Goal: Complete application form

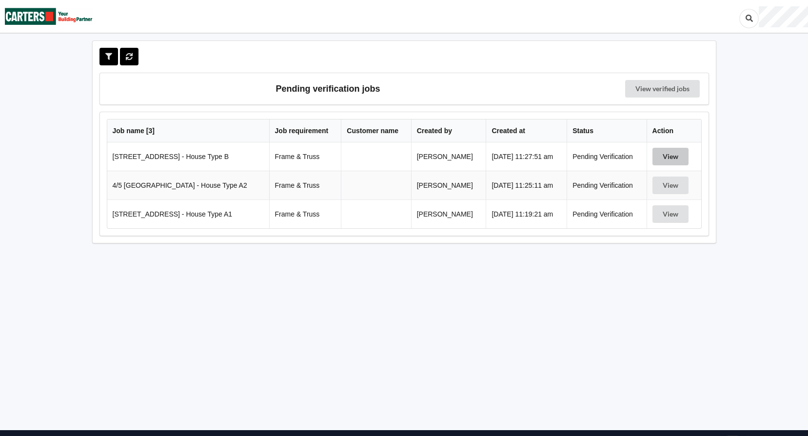
click at [675, 160] on button "View" at bounding box center [670, 157] width 36 height 18
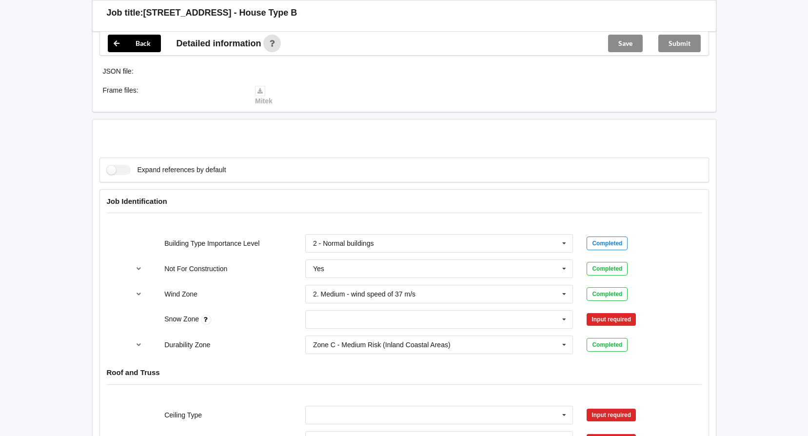
scroll to position [390, 0]
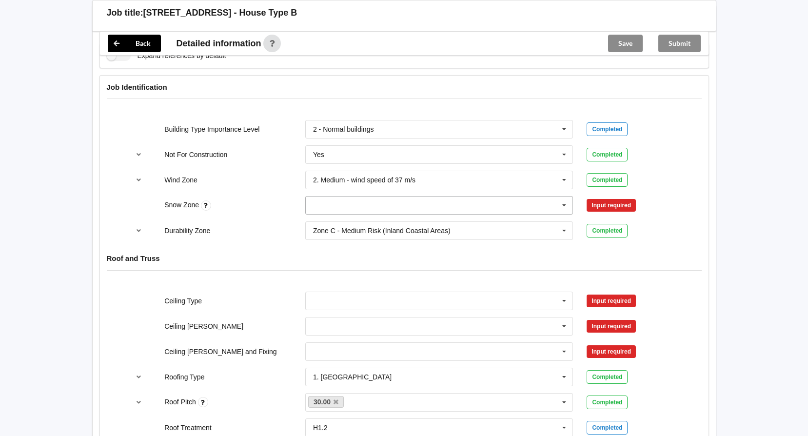
click at [560, 199] on icon at bounding box center [564, 205] width 15 height 18
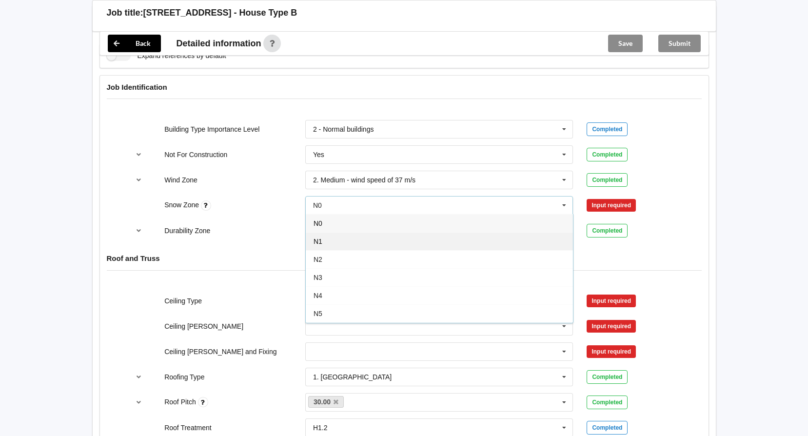
click at [451, 238] on div "N1" at bounding box center [439, 241] width 267 height 18
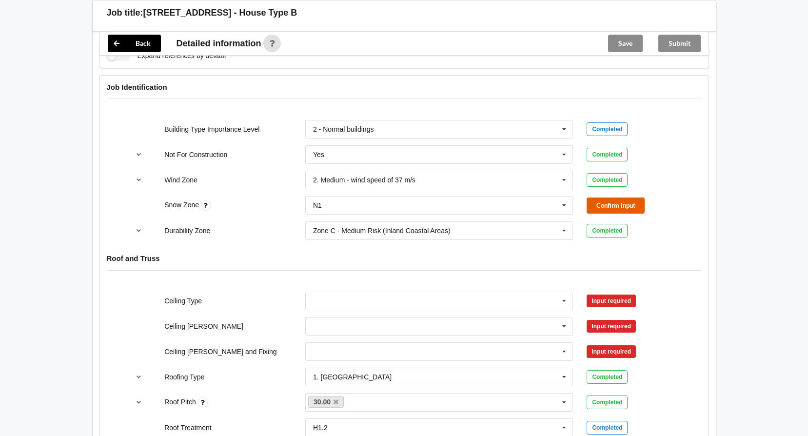
click at [603, 201] on button "Confirm input" at bounding box center [615, 205] width 58 height 16
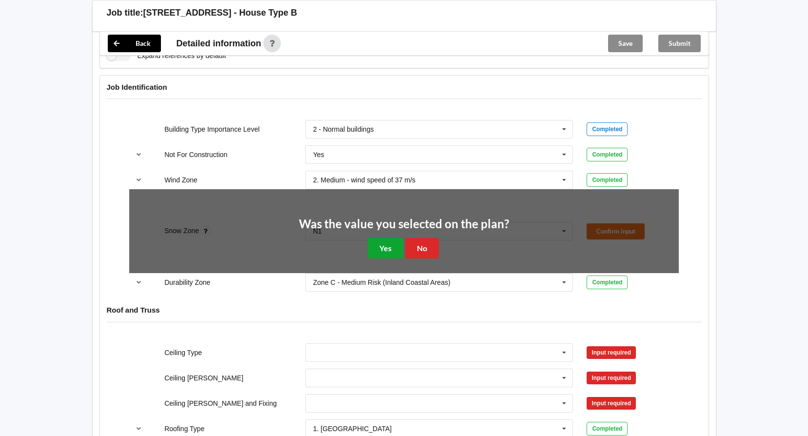
click at [396, 252] on button "Yes" at bounding box center [386, 248] width 36 height 20
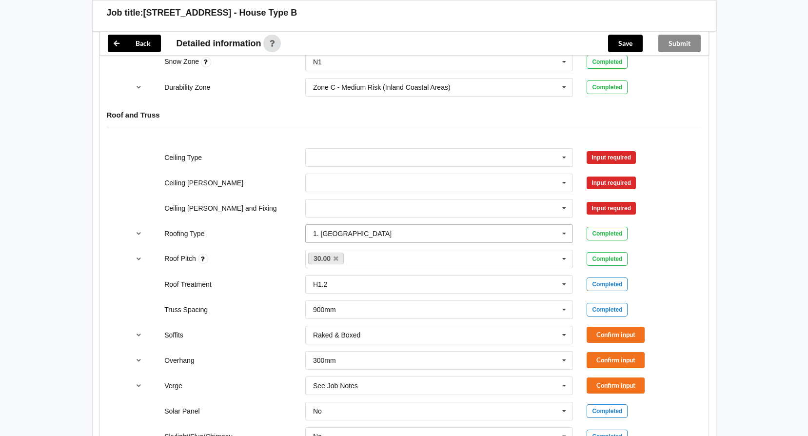
scroll to position [536, 0]
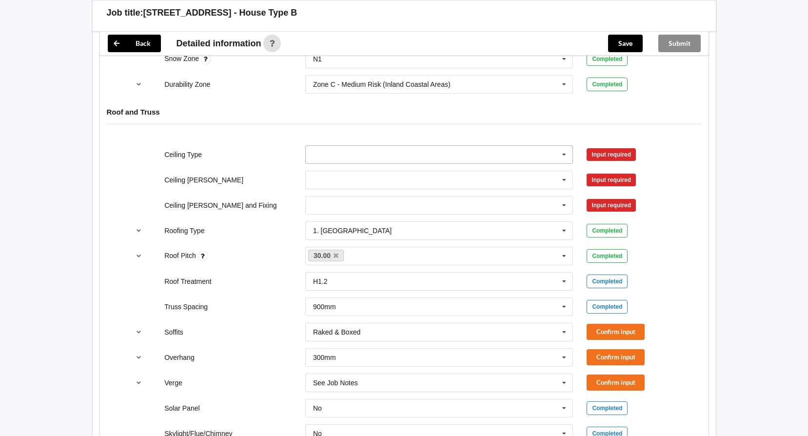
click at [565, 156] on icon at bounding box center [564, 155] width 15 height 18
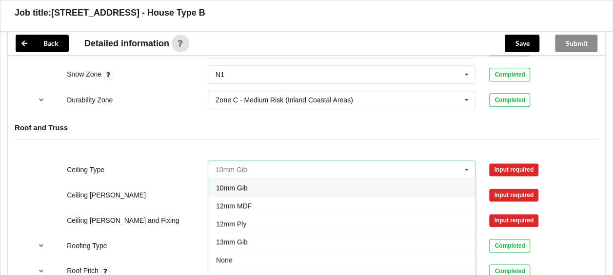
scroll to position [535, 0]
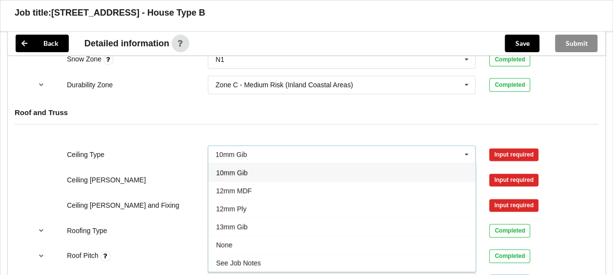
click at [237, 173] on span "10mm Gib" at bounding box center [232, 173] width 32 height 8
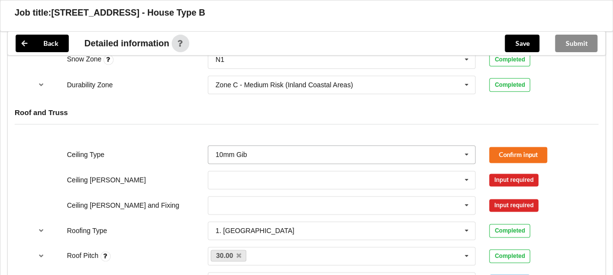
click at [298, 147] on input "text" at bounding box center [342, 155] width 267 height 18
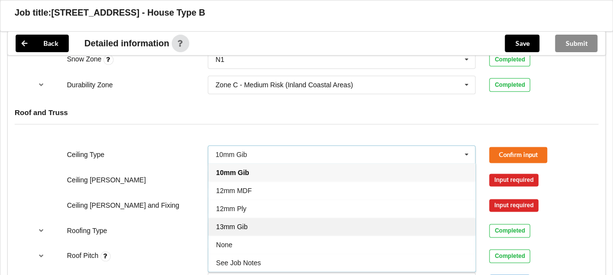
click at [253, 225] on div "13mm Gib" at bounding box center [341, 226] width 267 height 18
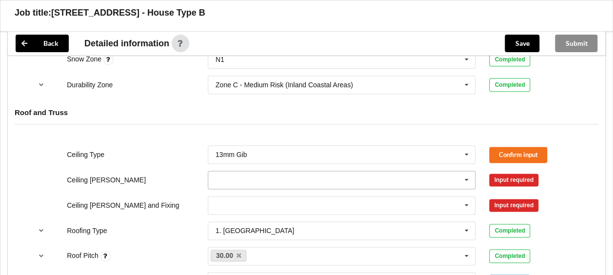
click at [262, 176] on input "text" at bounding box center [342, 180] width 267 height 18
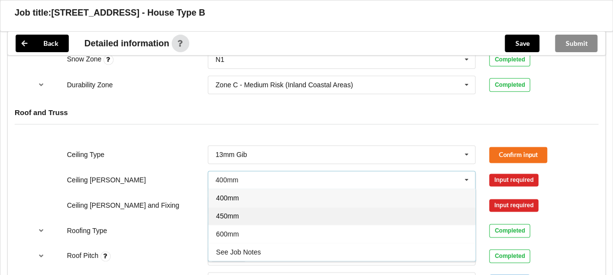
click at [261, 216] on div "450mm" at bounding box center [341, 216] width 267 height 18
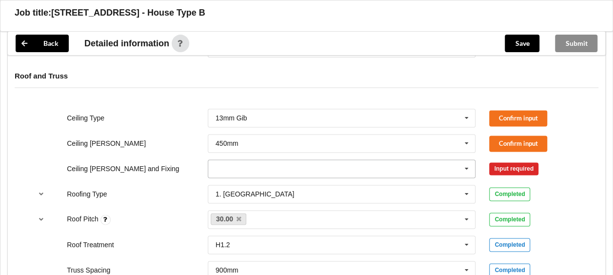
scroll to position [584, 0]
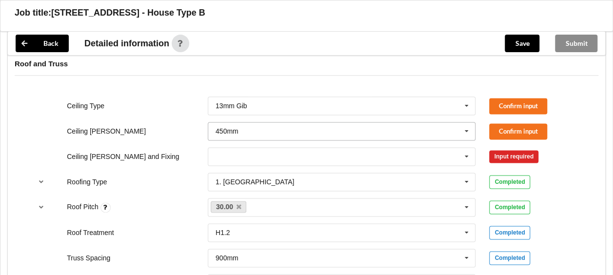
click at [253, 129] on input "text" at bounding box center [342, 131] width 267 height 18
drag, startPoint x: 259, startPoint y: 182, endPoint x: 267, endPoint y: 179, distance: 8.1
click at [260, 182] on div "600mm" at bounding box center [341, 185] width 267 height 18
click at [349, 161] on input "text" at bounding box center [342, 157] width 267 height 18
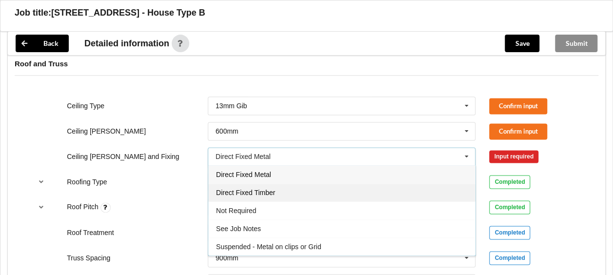
click at [275, 191] on div "Direct Fixed Timber" at bounding box center [341, 192] width 267 height 18
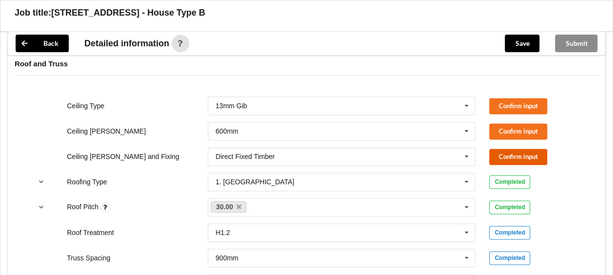
click at [506, 154] on button "Confirm input" at bounding box center [518, 157] width 58 height 16
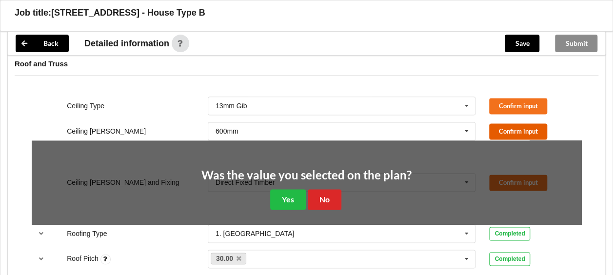
click at [499, 129] on button "Confirm input" at bounding box center [518, 131] width 58 height 16
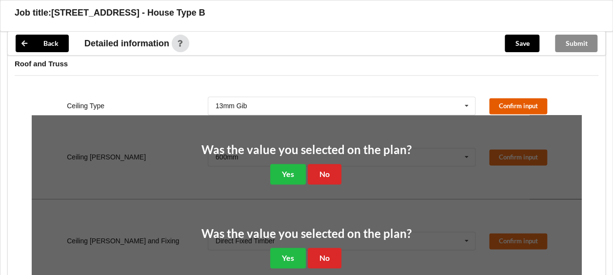
click at [501, 102] on button "Confirm input" at bounding box center [518, 106] width 58 height 16
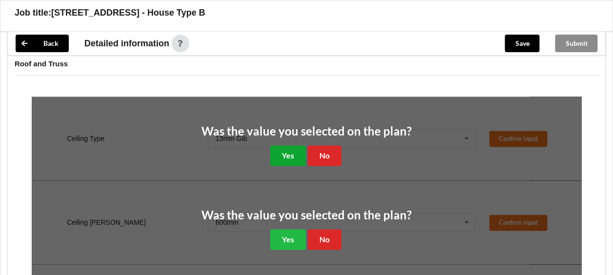
click at [288, 153] on button "Yes" at bounding box center [288, 155] width 36 height 20
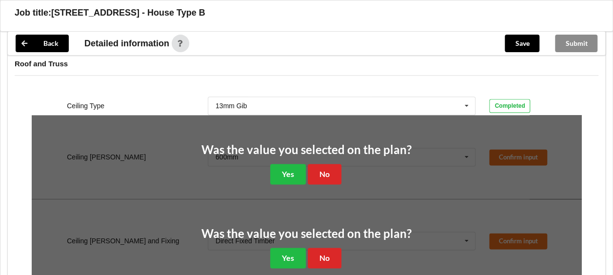
click at [299, 184] on div "Was the value you selected on the plan? Yes No" at bounding box center [306, 163] width 549 height 97
click at [288, 178] on button "Yes" at bounding box center [288, 174] width 36 height 20
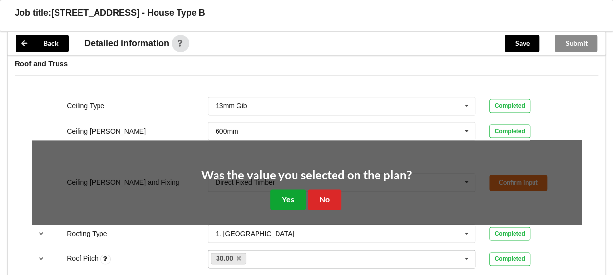
click at [293, 202] on button "Yes" at bounding box center [288, 199] width 36 height 20
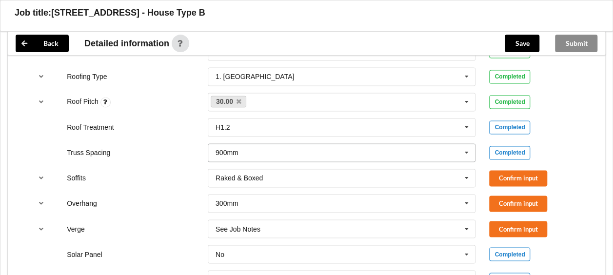
scroll to position [730, 0]
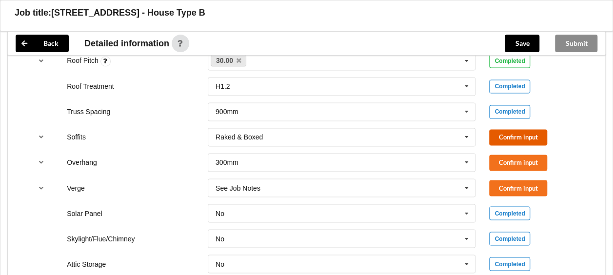
click at [515, 132] on button "Confirm input" at bounding box center [518, 137] width 58 height 16
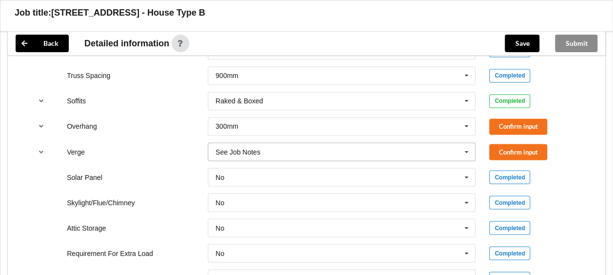
scroll to position [779, 0]
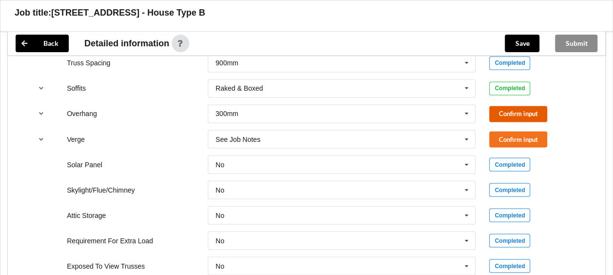
click at [494, 113] on button "Confirm input" at bounding box center [518, 114] width 58 height 16
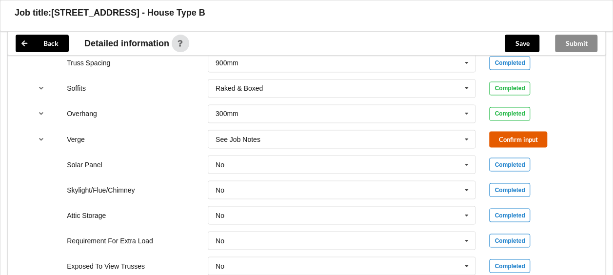
click at [494, 135] on button "Confirm input" at bounding box center [518, 139] width 58 height 16
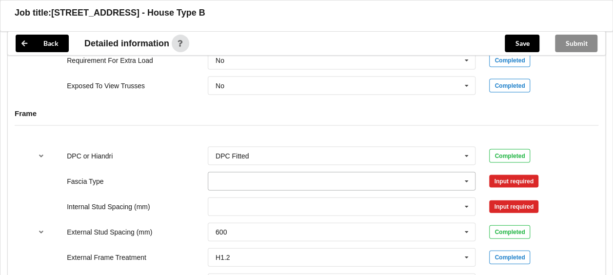
scroll to position [974, 0]
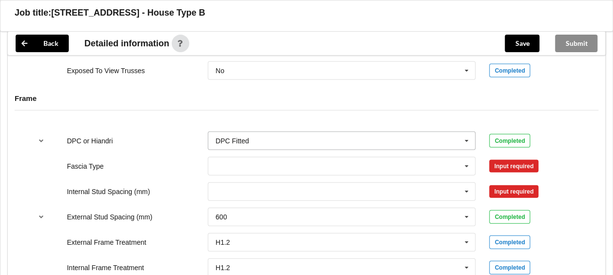
click at [464, 136] on icon at bounding box center [466, 141] width 15 height 18
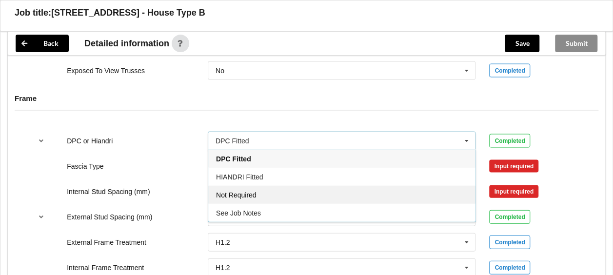
click at [327, 195] on div "Not Required" at bounding box center [341, 195] width 267 height 18
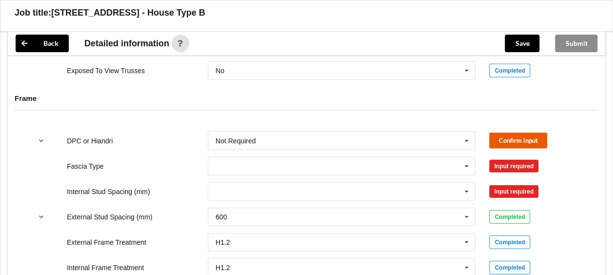
click at [510, 136] on button "Confirm input" at bounding box center [518, 141] width 58 height 16
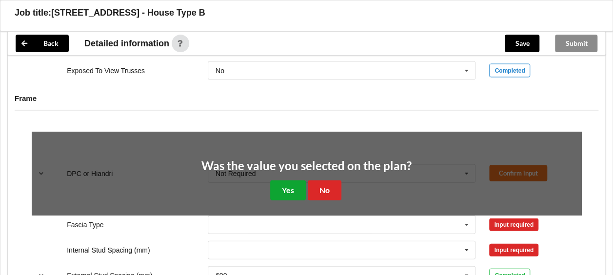
click at [291, 187] on button "Yes" at bounding box center [288, 190] width 36 height 20
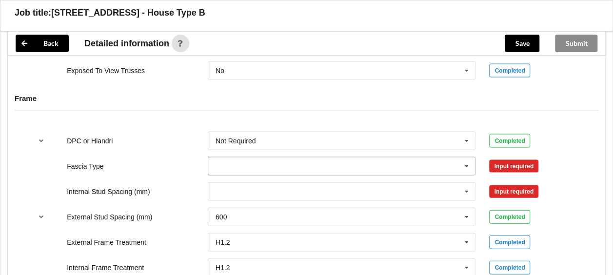
click at [468, 163] on icon at bounding box center [466, 166] width 15 height 18
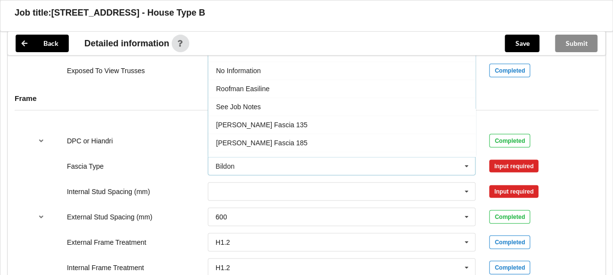
scroll to position [320, 0]
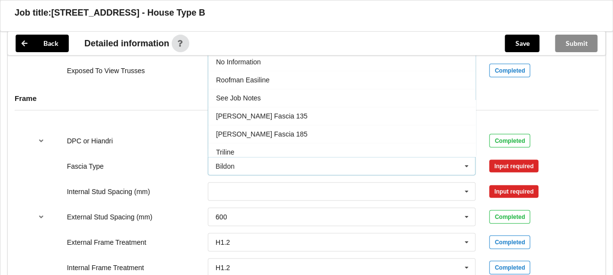
click at [254, 95] on span "See Job Notes" at bounding box center [238, 99] width 45 height 8
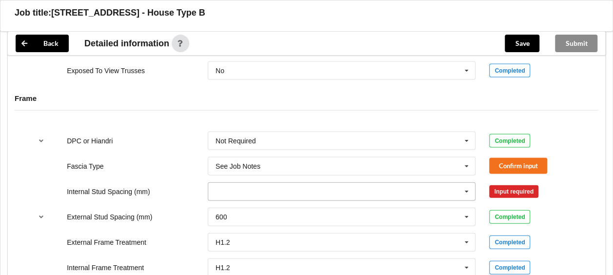
click at [301, 193] on input "text" at bounding box center [342, 192] width 267 height 18
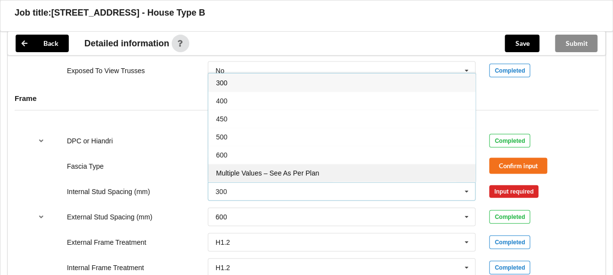
click at [280, 171] on span "Multiple Values – See As Per Plan" at bounding box center [267, 173] width 103 height 8
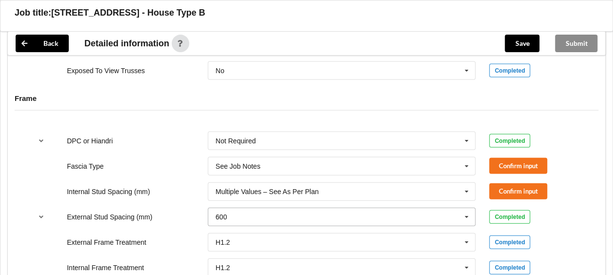
click at [339, 219] on input "text" at bounding box center [342, 217] width 267 height 18
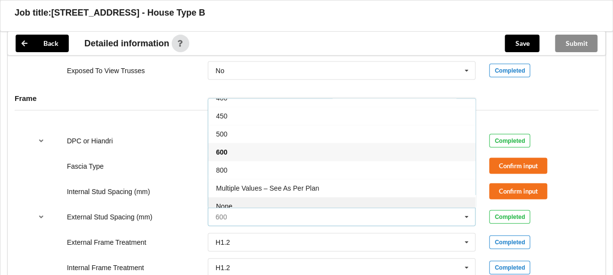
scroll to position [52, 0]
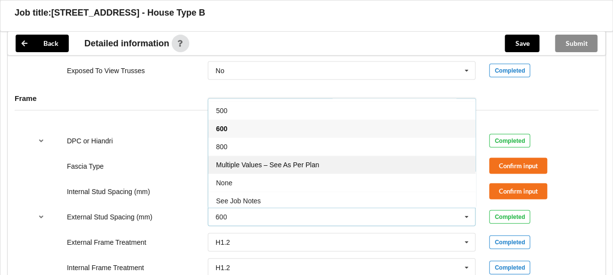
click at [303, 162] on span "Multiple Values – See As Per Plan" at bounding box center [267, 165] width 103 height 8
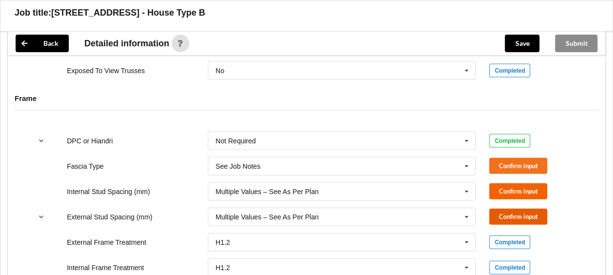
drag, startPoint x: 515, startPoint y: 213, endPoint x: 515, endPoint y: 187, distance: 26.8
click at [515, 213] on button "Confirm input" at bounding box center [518, 217] width 58 height 16
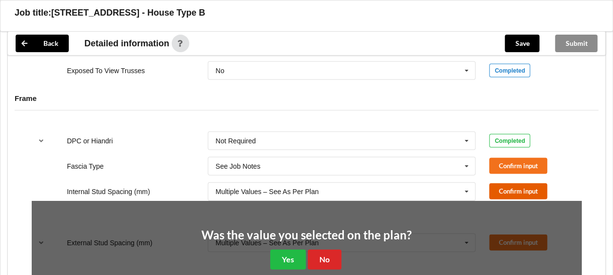
click at [513, 183] on button "Confirm input" at bounding box center [518, 191] width 58 height 16
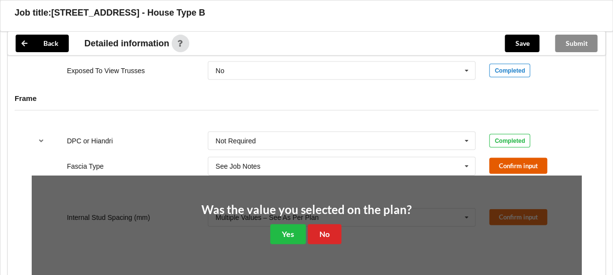
click at [509, 166] on button "Confirm input" at bounding box center [518, 166] width 58 height 16
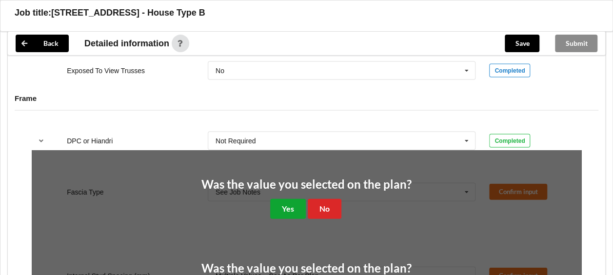
click at [281, 210] on button "Yes" at bounding box center [288, 209] width 36 height 20
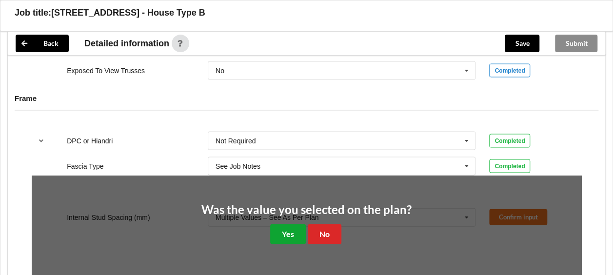
drag, startPoint x: 289, startPoint y: 224, endPoint x: 291, endPoint y: 236, distance: 12.5
click at [289, 225] on button "Yes" at bounding box center [288, 234] width 36 height 20
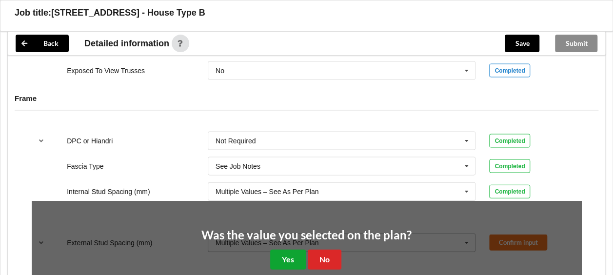
drag, startPoint x: 291, startPoint y: 253, endPoint x: 271, endPoint y: 214, distance: 43.6
click at [291, 253] on button "Yes" at bounding box center [288, 260] width 36 height 20
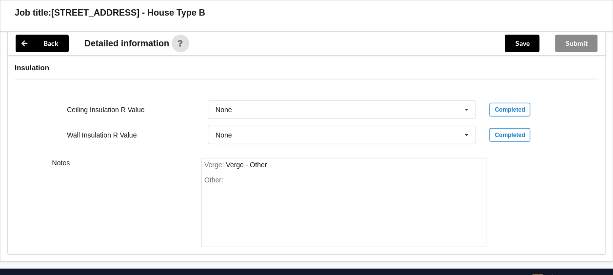
scroll to position [1266, 0]
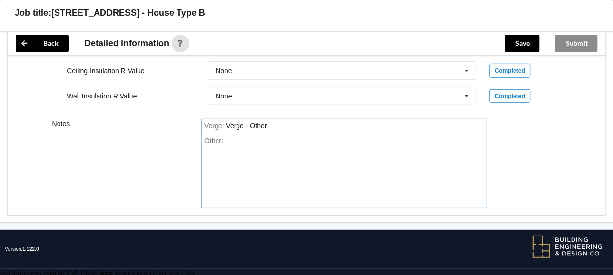
click at [240, 143] on div "Other:" at bounding box center [343, 171] width 279 height 68
paste div "Other"
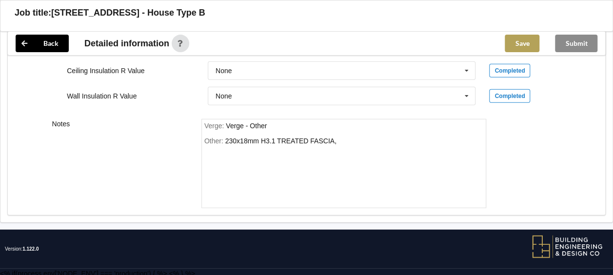
click at [513, 44] on button "Save" at bounding box center [521, 44] width 35 height 18
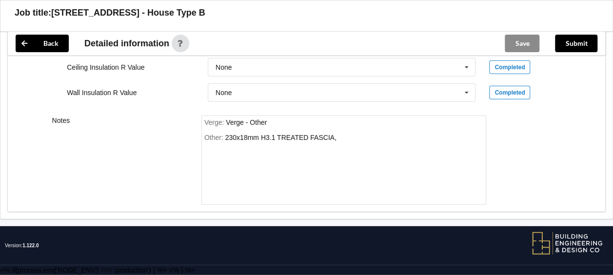
scroll to position [1221, 0]
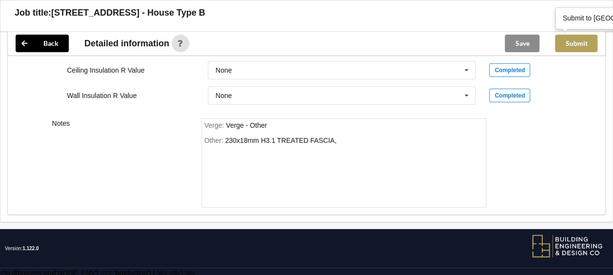
click at [575, 44] on button "Submit" at bounding box center [576, 44] width 42 height 18
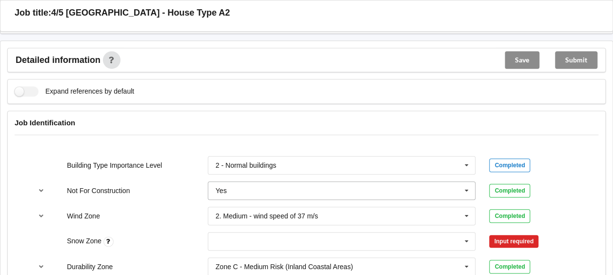
scroll to position [390, 0]
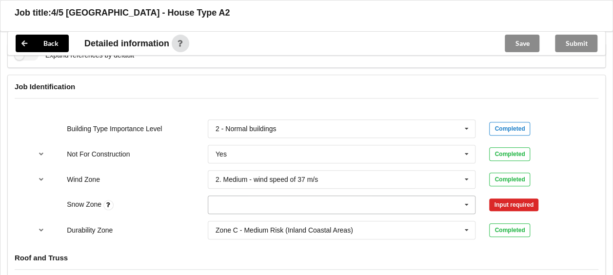
click at [418, 202] on input "text" at bounding box center [342, 205] width 267 height 18
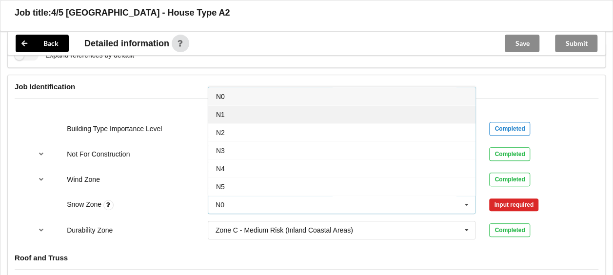
click at [297, 111] on div "N1" at bounding box center [341, 114] width 267 height 18
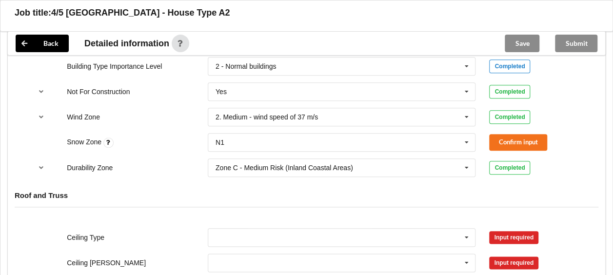
scroll to position [487, 0]
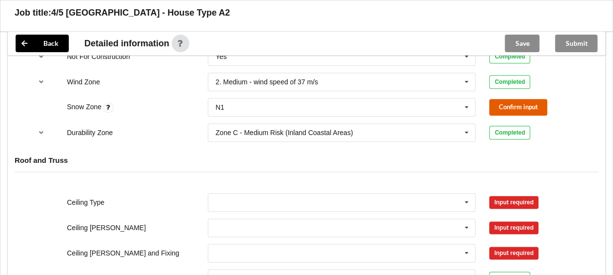
click at [502, 108] on button "Confirm input" at bounding box center [518, 107] width 58 height 16
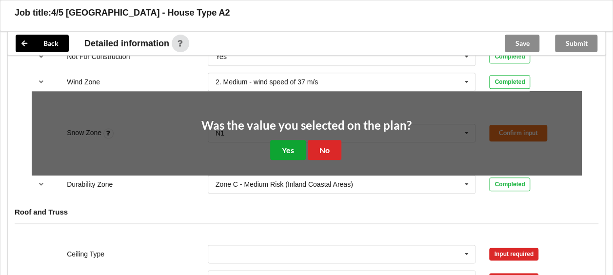
click at [293, 150] on button "Yes" at bounding box center [288, 150] width 36 height 20
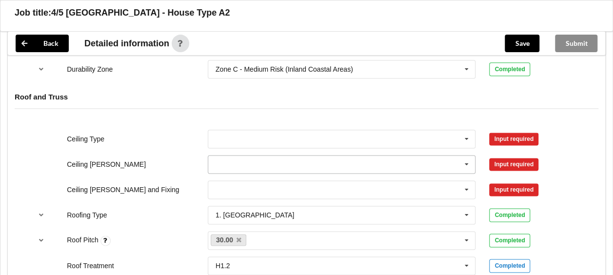
scroll to position [585, 0]
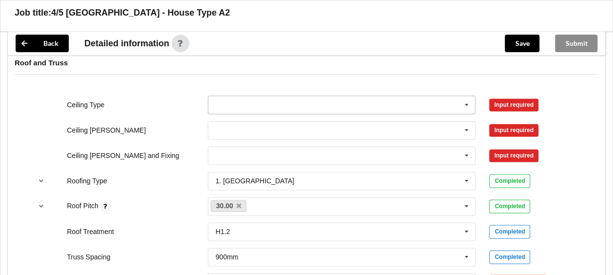
click at [465, 101] on icon at bounding box center [466, 105] width 15 height 18
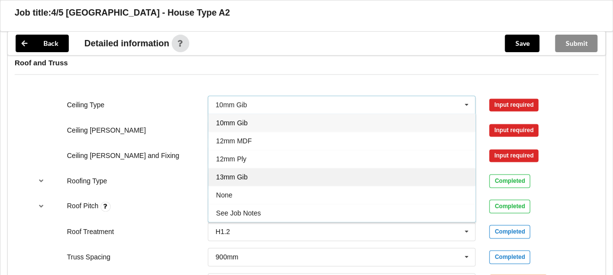
click at [333, 168] on div "13mm Gib" at bounding box center [341, 177] width 267 height 18
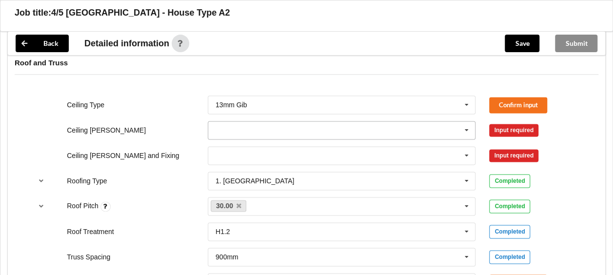
click at [466, 123] on icon at bounding box center [466, 130] width 15 height 18
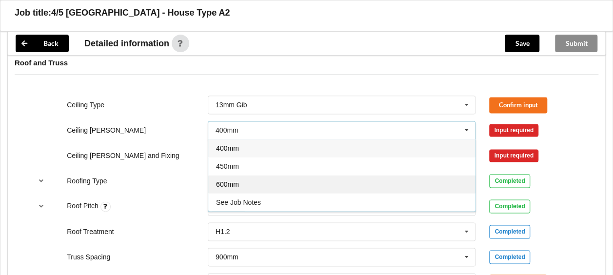
click at [387, 178] on div "600mm" at bounding box center [341, 184] width 267 height 18
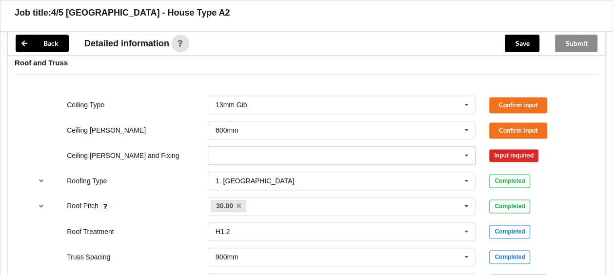
drag, startPoint x: 461, startPoint y: 159, endPoint x: 445, endPoint y: 163, distance: 16.1
click at [461, 159] on icon at bounding box center [466, 156] width 15 height 18
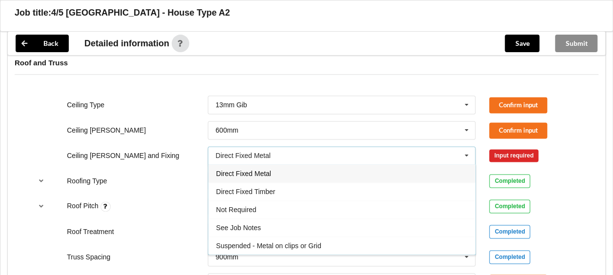
click at [400, 177] on div "Direct Fixed Metal" at bounding box center [341, 173] width 267 height 18
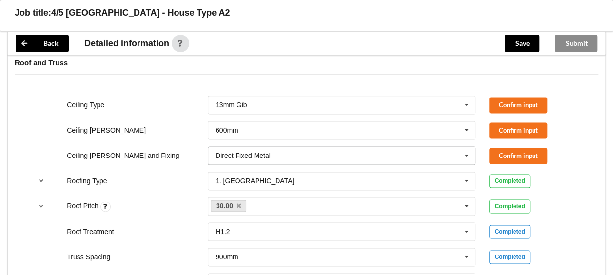
drag, startPoint x: 450, startPoint y: 158, endPoint x: 445, endPoint y: 159, distance: 5.1
click at [450, 157] on input "text" at bounding box center [342, 156] width 267 height 18
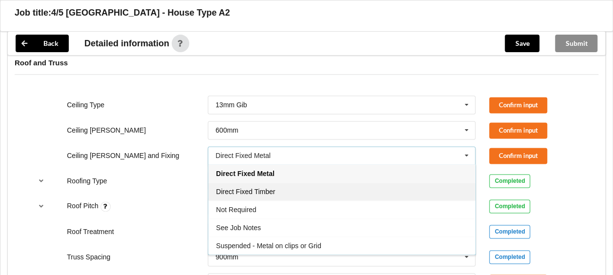
click at [375, 183] on div "Direct Fixed Timber" at bounding box center [341, 191] width 267 height 18
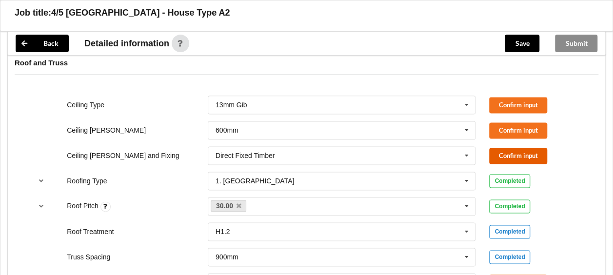
click at [504, 154] on button "Confirm input" at bounding box center [518, 156] width 58 height 16
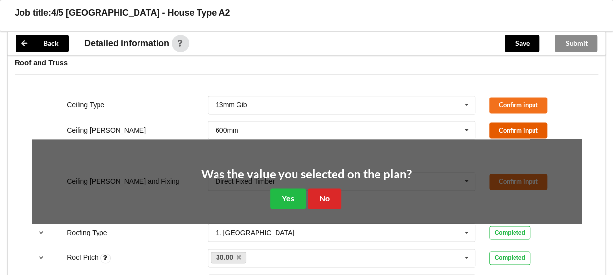
click at [500, 127] on button "Confirm input" at bounding box center [518, 130] width 58 height 16
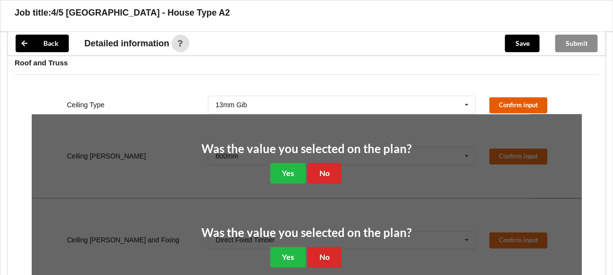
click at [506, 104] on button "Confirm input" at bounding box center [518, 105] width 58 height 16
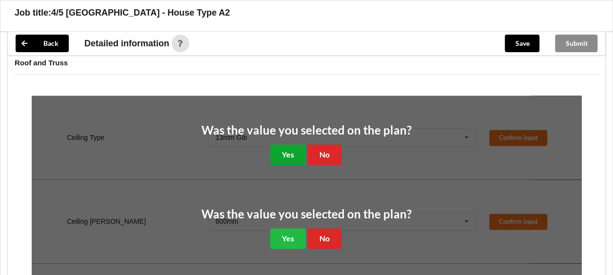
click at [280, 157] on button "Yes" at bounding box center [288, 154] width 36 height 20
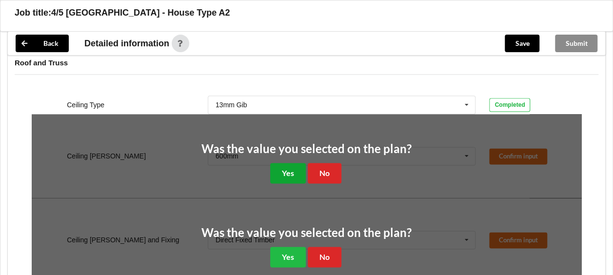
click at [290, 176] on button "Yes" at bounding box center [288, 173] width 36 height 20
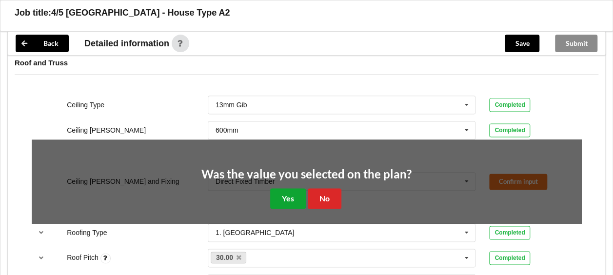
click at [287, 201] on button "Yes" at bounding box center [288, 198] width 36 height 20
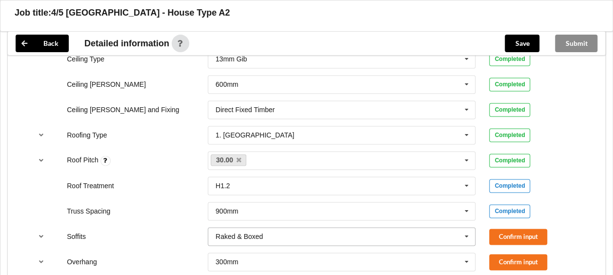
scroll to position [731, 0]
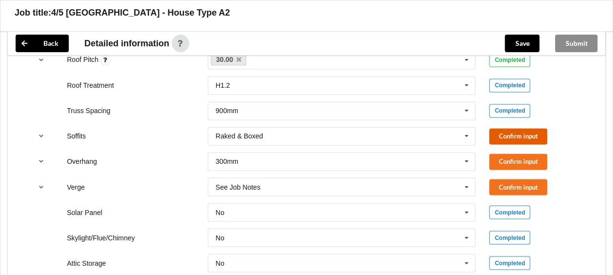
click at [495, 136] on button "Confirm input" at bounding box center [518, 136] width 58 height 16
click at [492, 168] on div "Overhang 300mm 300mm 450mm 600mm 750mm Multiple Values – See As Per Plan None S…" at bounding box center [306, 161] width 563 height 32
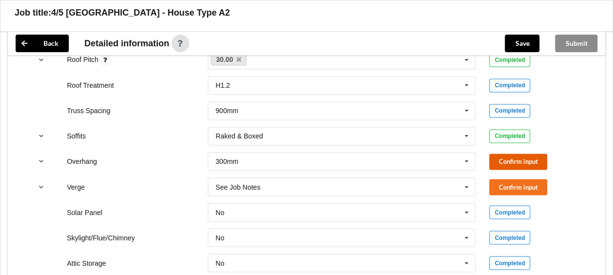
click at [507, 160] on button "Confirm input" at bounding box center [518, 162] width 58 height 16
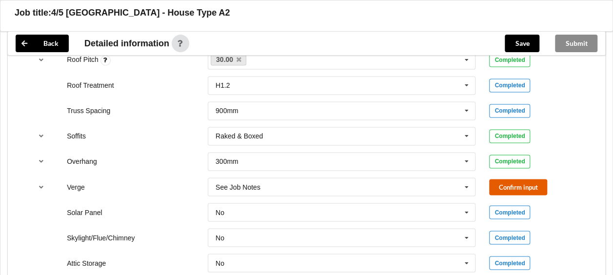
drag, startPoint x: 510, startPoint y: 181, endPoint x: 439, endPoint y: 199, distance: 73.4
click at [510, 181] on button "Confirm input" at bounding box center [518, 187] width 58 height 16
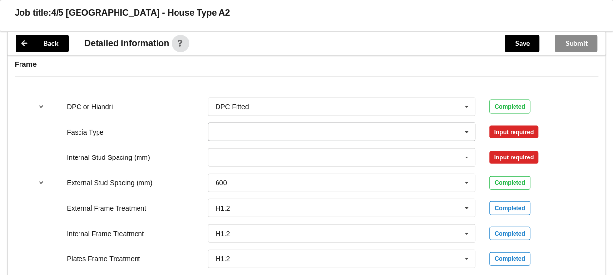
scroll to position [1024, 0]
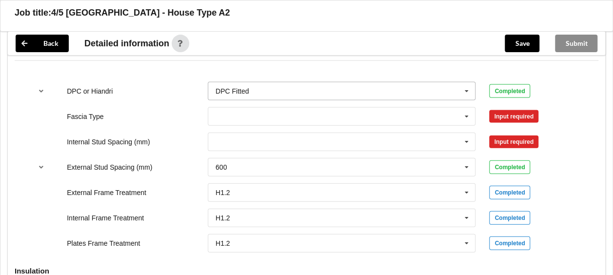
click at [461, 88] on icon at bounding box center [466, 91] width 15 height 18
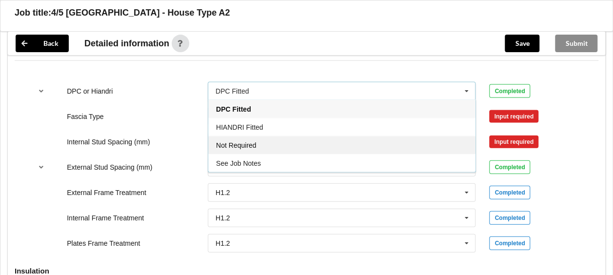
click at [391, 147] on div "Not Required" at bounding box center [341, 145] width 267 height 18
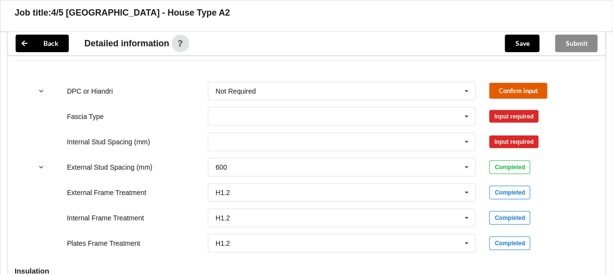
click at [517, 83] on button "Confirm input" at bounding box center [518, 91] width 58 height 16
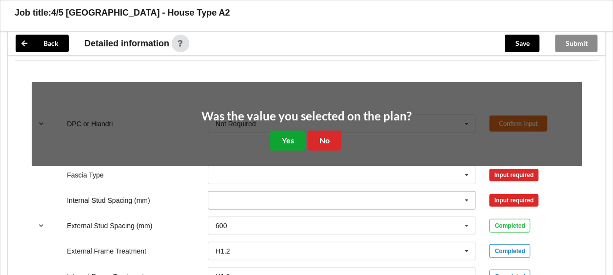
click at [287, 141] on button "Yes" at bounding box center [288, 141] width 36 height 20
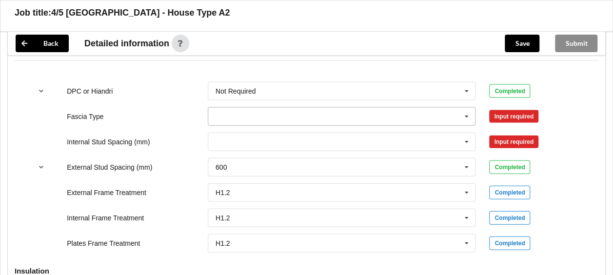
click at [468, 114] on icon at bounding box center [466, 117] width 15 height 18
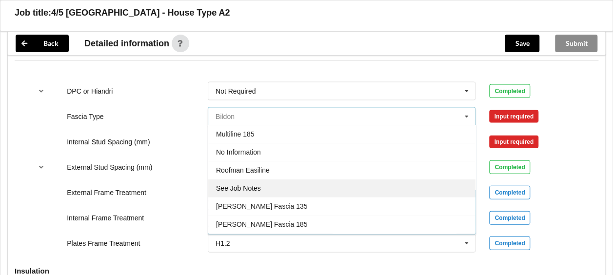
scroll to position [320, 0]
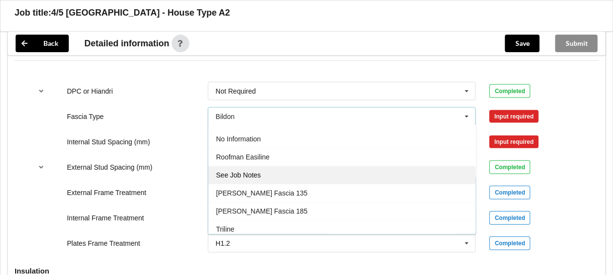
click at [315, 168] on div "See Job Notes" at bounding box center [341, 175] width 267 height 18
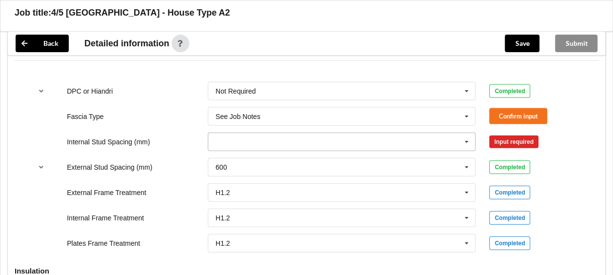
click at [462, 145] on icon at bounding box center [466, 142] width 15 height 18
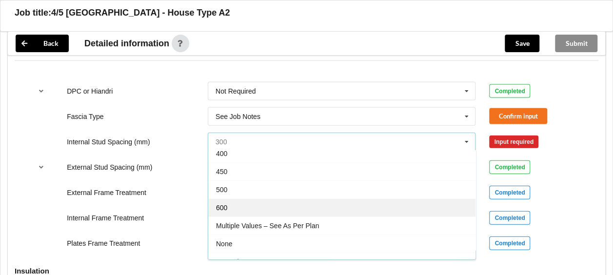
scroll to position [34, 0]
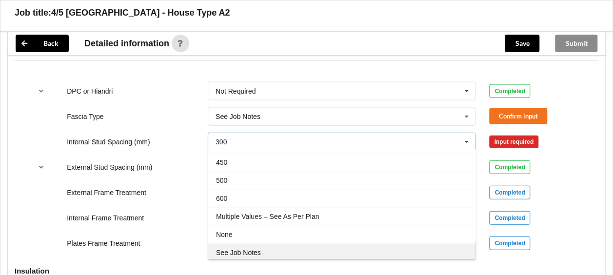
click at [347, 245] on div "See Job Notes" at bounding box center [341, 252] width 267 height 18
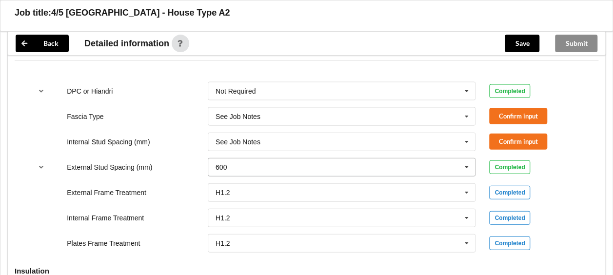
click at [465, 166] on icon at bounding box center [466, 167] width 15 height 18
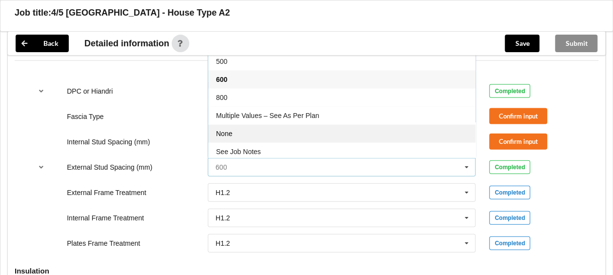
scroll to position [52, 0]
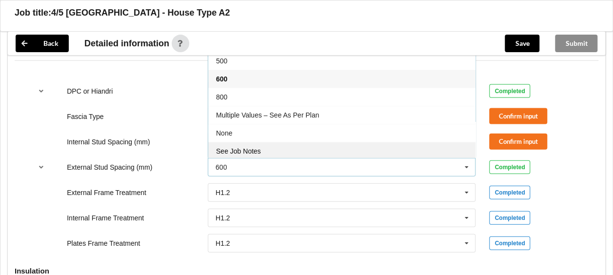
click at [361, 145] on div "See Job Notes" at bounding box center [341, 151] width 267 height 18
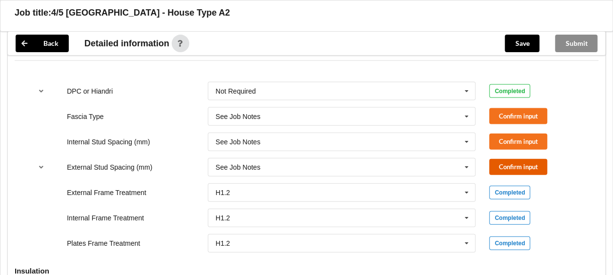
click at [519, 162] on button "Confirm input" at bounding box center [518, 167] width 58 height 16
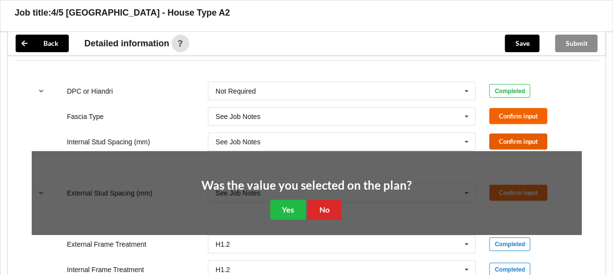
drag, startPoint x: 513, startPoint y: 134, endPoint x: 505, endPoint y: 114, distance: 21.5
click at [513, 134] on button "Confirm input" at bounding box center [518, 142] width 58 height 16
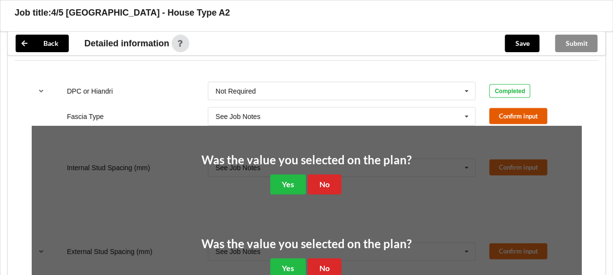
click at [505, 109] on button "Confirm input" at bounding box center [518, 116] width 58 height 16
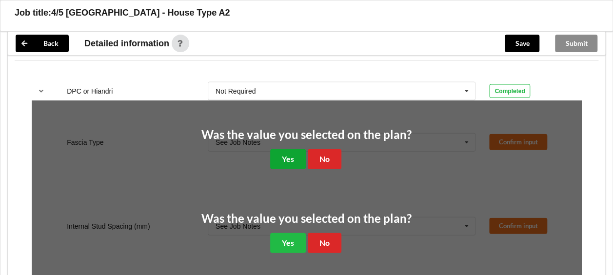
click at [288, 151] on button "Yes" at bounding box center [288, 159] width 36 height 20
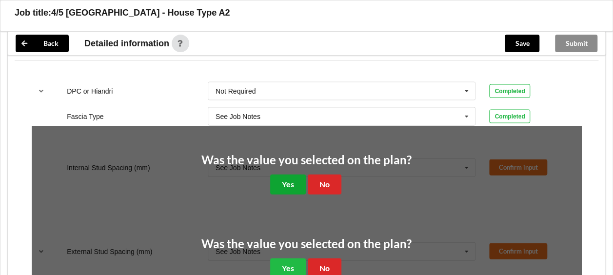
click at [292, 184] on button "Yes" at bounding box center [288, 184] width 36 height 20
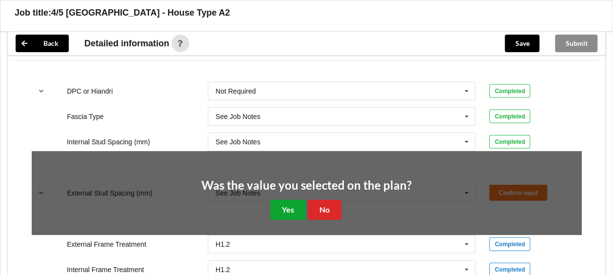
click at [290, 205] on button "Yes" at bounding box center [288, 210] width 36 height 20
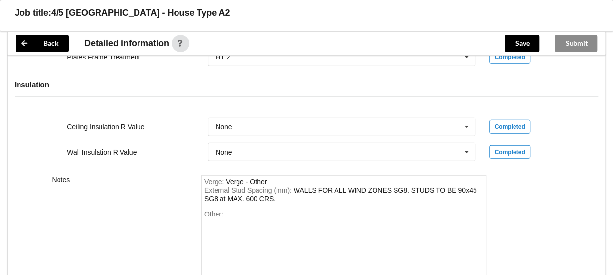
scroll to position [1219, 0]
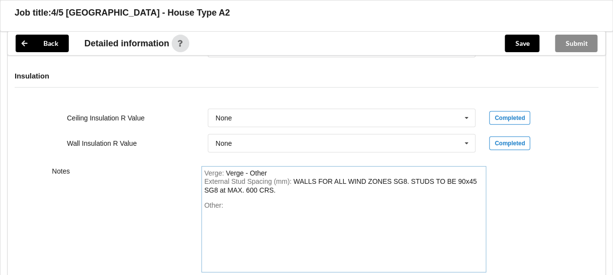
click at [246, 201] on div "Other:" at bounding box center [343, 235] width 279 height 68
paste div "Other"
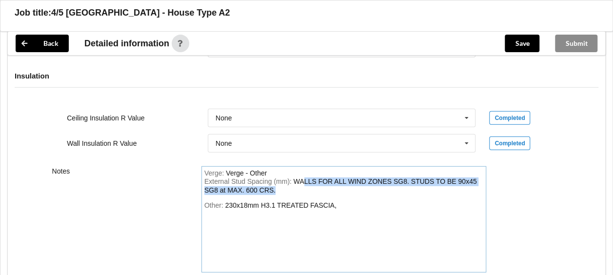
drag, startPoint x: 322, startPoint y: 189, endPoint x: 305, endPoint y: 181, distance: 18.6
click at [305, 181] on div "External Stud Spacing (mm) : WALLS FOR ALL WIND ZONES SG8. STUDS TO BE 90x45 SG…" at bounding box center [343, 185] width 279 height 17
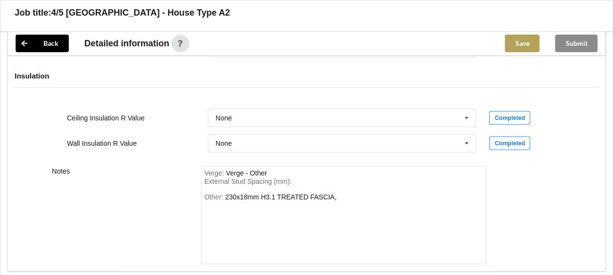
click at [523, 42] on button "Save" at bounding box center [521, 44] width 35 height 18
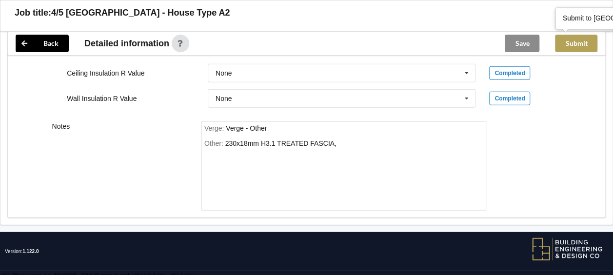
click at [583, 41] on button "Submit" at bounding box center [576, 44] width 42 height 18
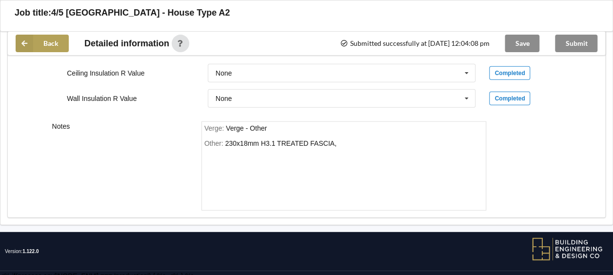
click at [46, 41] on button "Back" at bounding box center [42, 44] width 53 height 18
click at [51, 45] on button "Back" at bounding box center [42, 44] width 53 height 18
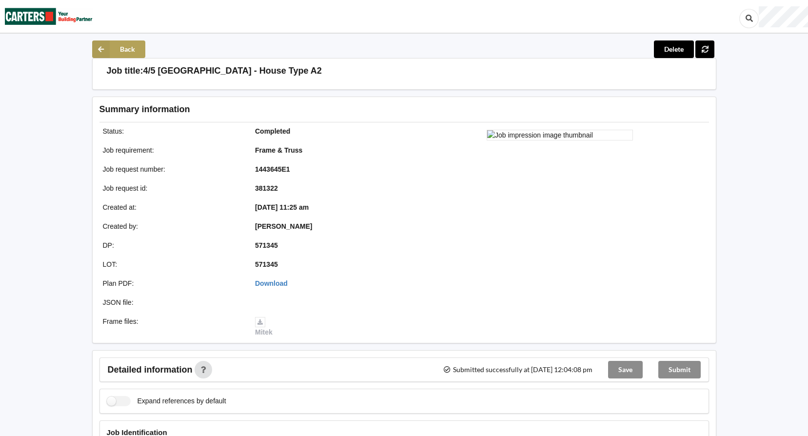
click at [111, 50] on button "Back" at bounding box center [118, 49] width 53 height 18
click at [109, 51] on icon at bounding box center [101, 49] width 18 height 18
click at [103, 47] on icon at bounding box center [101, 49] width 18 height 18
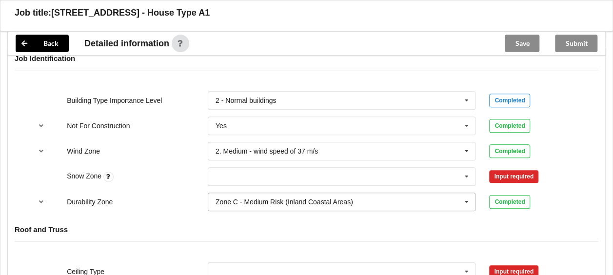
scroll to position [487, 0]
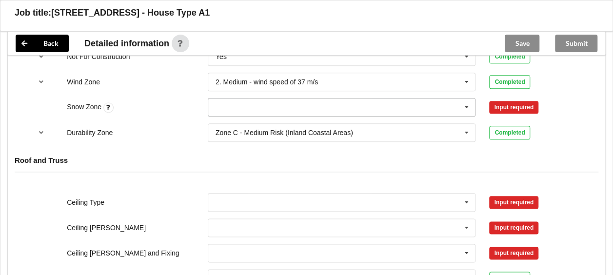
click at [464, 107] on icon at bounding box center [466, 107] width 15 height 18
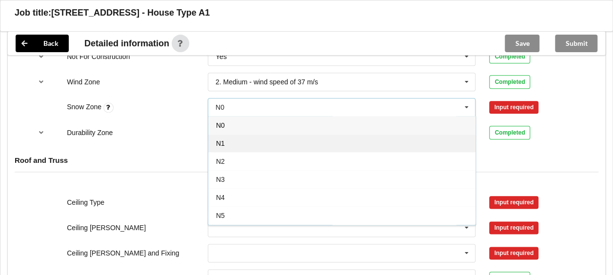
click at [344, 140] on div "N1" at bounding box center [341, 143] width 267 height 18
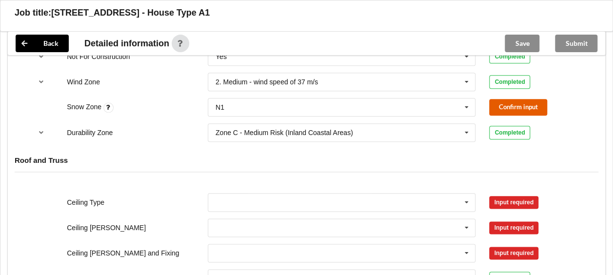
click at [500, 99] on button "Confirm input" at bounding box center [518, 107] width 58 height 16
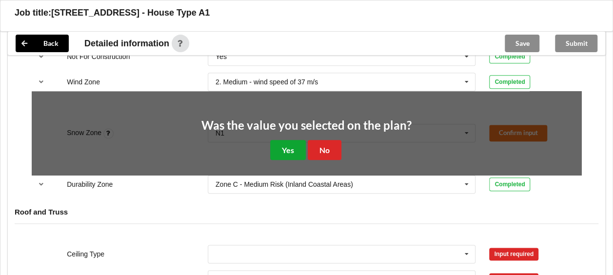
click at [270, 142] on button "Yes" at bounding box center [288, 150] width 36 height 20
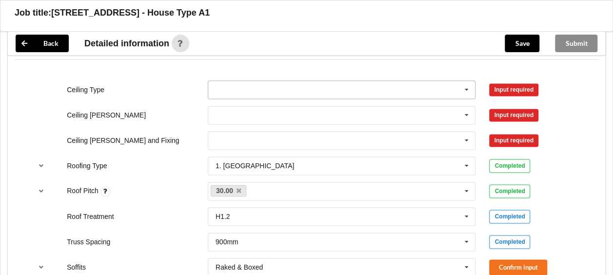
scroll to position [585, 0]
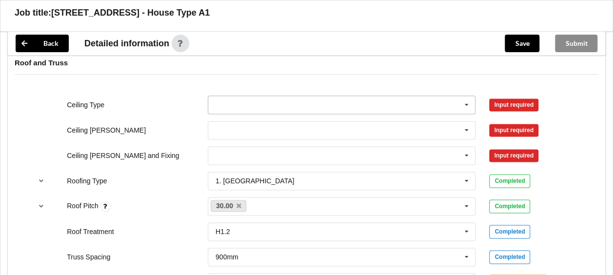
click at [467, 100] on icon at bounding box center [466, 105] width 15 height 18
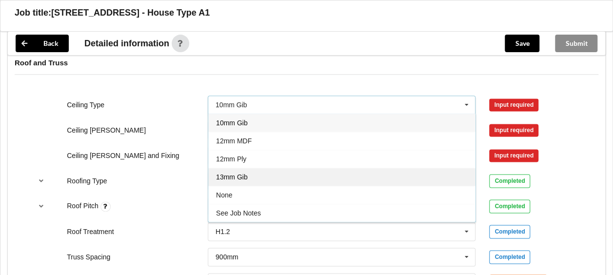
click at [362, 168] on div "13mm Gib" at bounding box center [341, 177] width 267 height 18
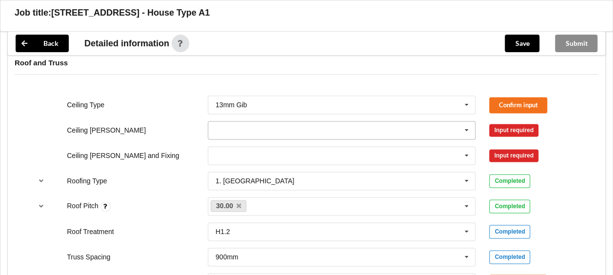
drag, startPoint x: 467, startPoint y: 128, endPoint x: 438, endPoint y: 137, distance: 30.8
click at [466, 128] on icon at bounding box center [466, 130] width 15 height 18
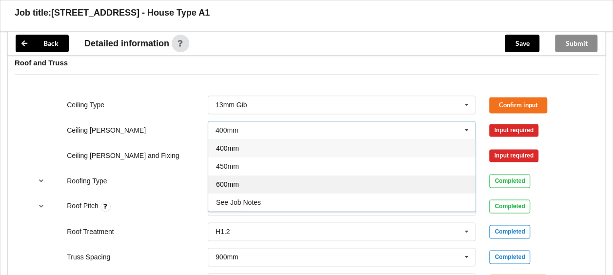
click at [366, 185] on div "600mm" at bounding box center [341, 184] width 267 height 18
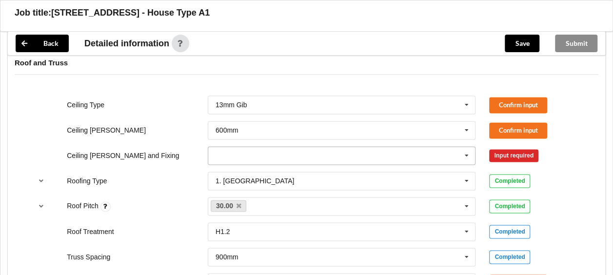
click at [460, 151] on icon at bounding box center [466, 156] width 15 height 18
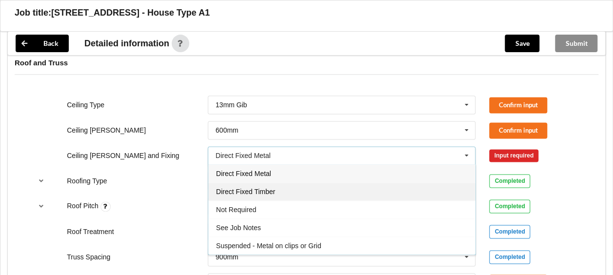
click at [399, 187] on div "Direct Fixed Timber" at bounding box center [341, 191] width 267 height 18
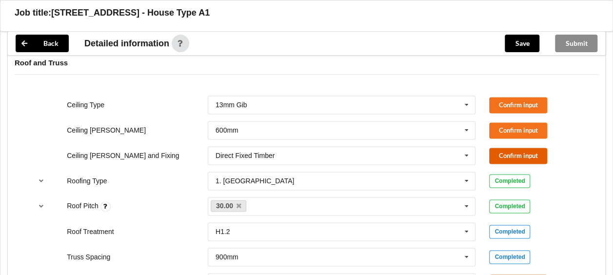
click at [498, 152] on button "Confirm input" at bounding box center [518, 156] width 58 height 16
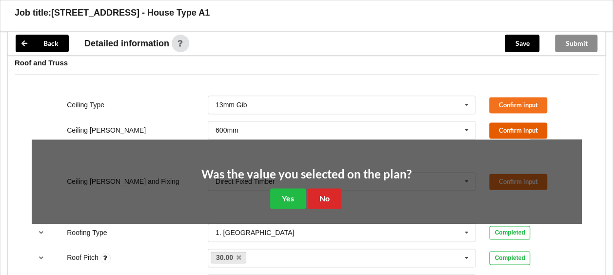
click at [506, 122] on button "Confirm input" at bounding box center [518, 130] width 58 height 16
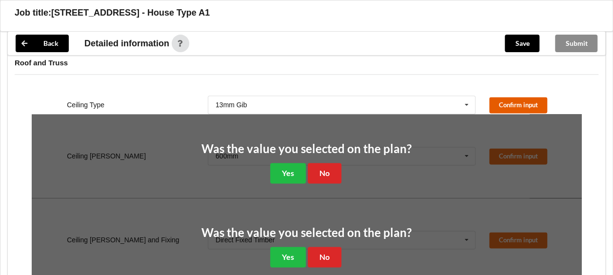
click at [499, 98] on button "Confirm input" at bounding box center [518, 105] width 58 height 16
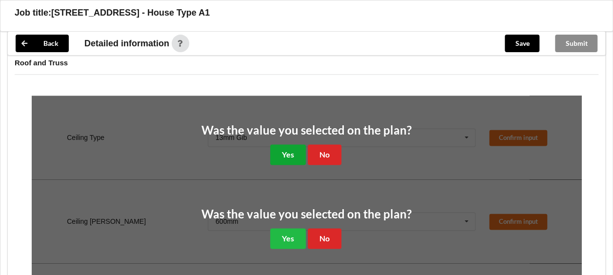
drag, startPoint x: 290, startPoint y: 143, endPoint x: 298, endPoint y: 161, distance: 19.4
click at [290, 144] on button "Yes" at bounding box center [288, 154] width 36 height 20
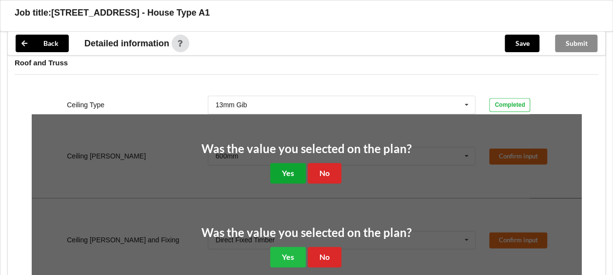
click at [297, 173] on button "Yes" at bounding box center [288, 173] width 36 height 20
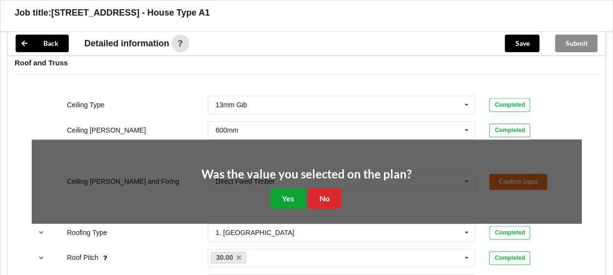
click at [296, 200] on button "Yes" at bounding box center [288, 198] width 36 height 20
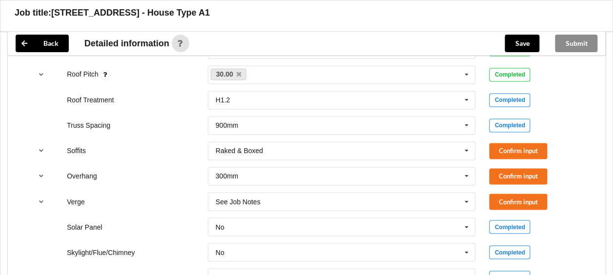
scroll to position [731, 0]
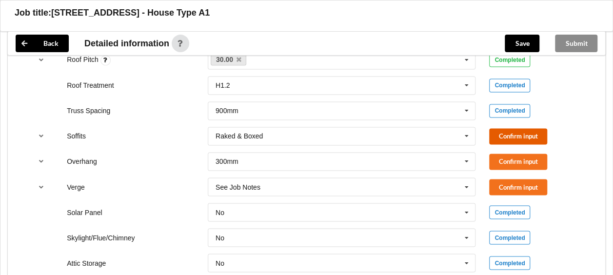
click at [507, 135] on button "Confirm input" at bounding box center [518, 136] width 58 height 16
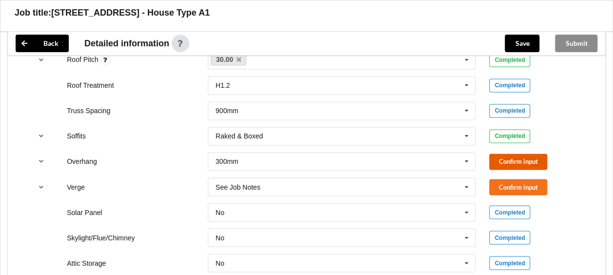
click at [503, 162] on button "Confirm input" at bounding box center [518, 162] width 58 height 16
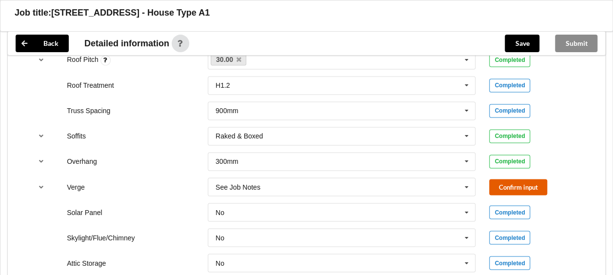
click at [497, 181] on button "Confirm input" at bounding box center [518, 187] width 58 height 16
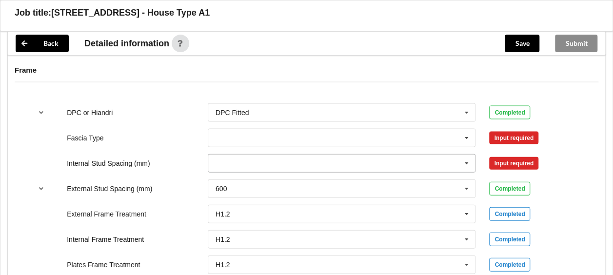
scroll to position [1024, 0]
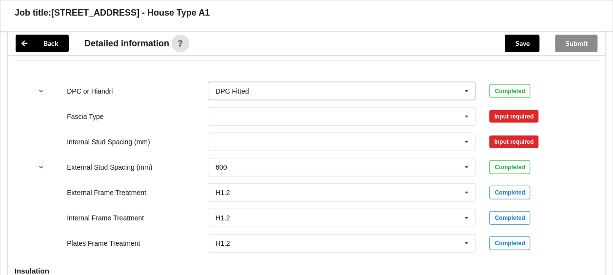
click at [461, 95] on icon at bounding box center [466, 91] width 15 height 18
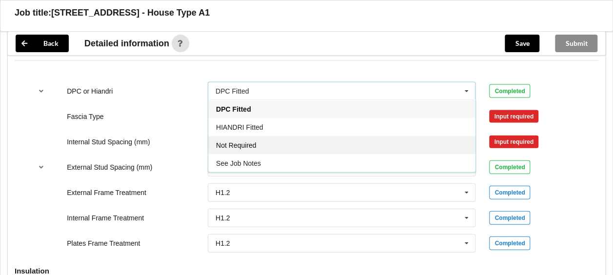
click at [378, 150] on div "Not Required" at bounding box center [341, 145] width 267 height 18
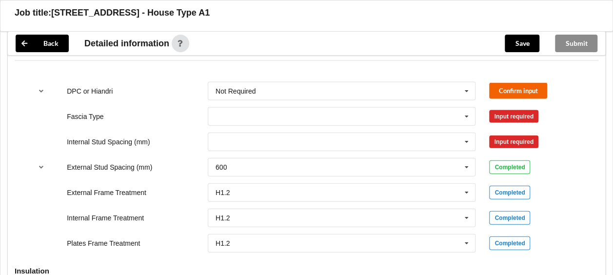
drag, startPoint x: 499, startPoint y: 97, endPoint x: 491, endPoint y: 94, distance: 8.7
click at [498, 100] on div "Fascia Type Bildon Continuous 180 Diamond 147 M85 - 180mmx18mm M85A - 230mmx18m…" at bounding box center [306, 116] width 563 height 32
click at [491, 94] on button "Confirm input" at bounding box center [518, 91] width 58 height 16
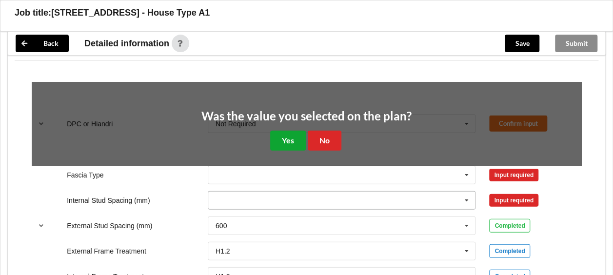
drag, startPoint x: 286, startPoint y: 135, endPoint x: 294, endPoint y: 140, distance: 10.3
click at [287, 136] on button "Yes" at bounding box center [288, 141] width 36 height 20
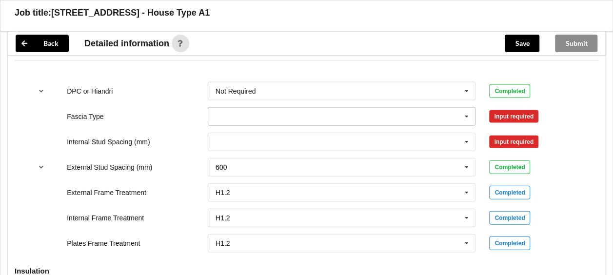
click at [471, 116] on icon at bounding box center [466, 117] width 15 height 18
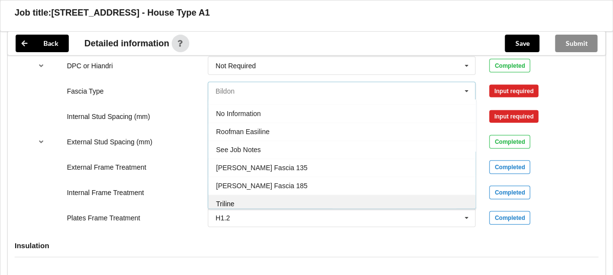
scroll to position [1072, 0]
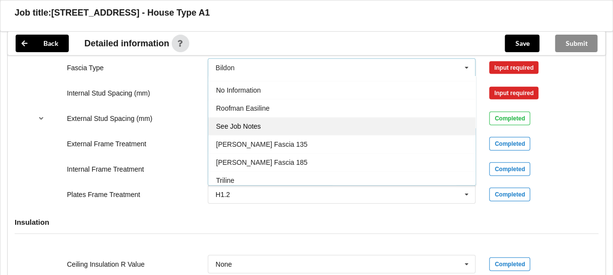
click at [287, 120] on div "See Job Notes" at bounding box center [341, 126] width 267 height 18
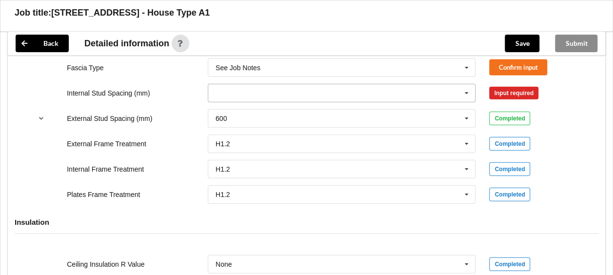
click at [469, 90] on icon at bounding box center [466, 93] width 15 height 18
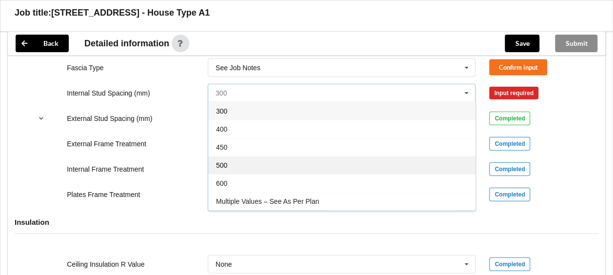
scroll to position [34, 0]
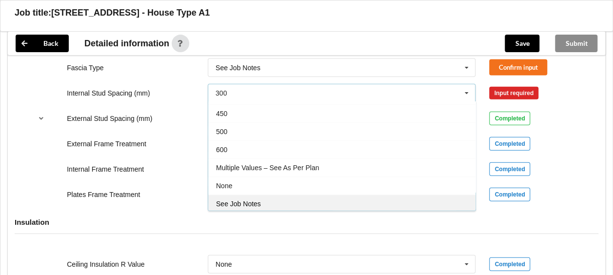
click at [351, 194] on div "See Job Notes" at bounding box center [341, 203] width 267 height 18
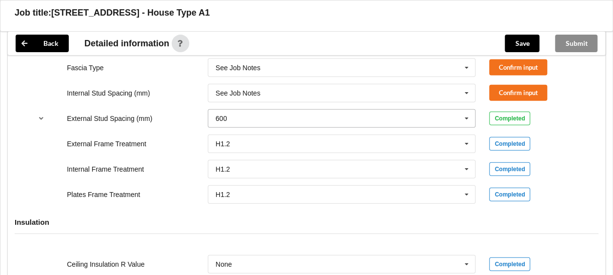
click at [467, 120] on icon at bounding box center [466, 119] width 15 height 18
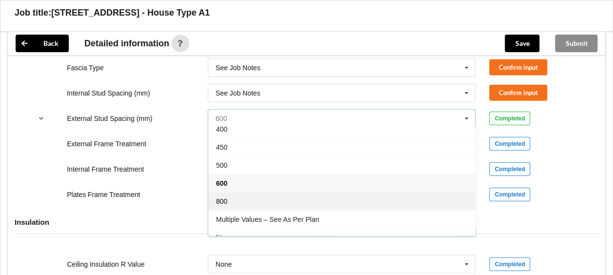
scroll to position [52, 0]
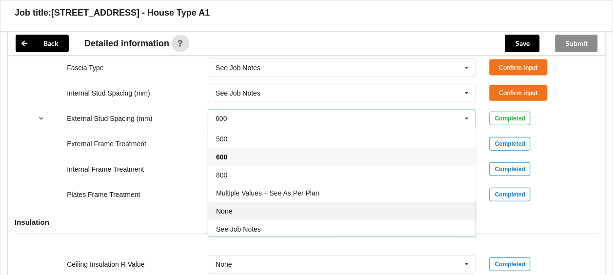
click at [329, 215] on div "None" at bounding box center [341, 211] width 267 height 18
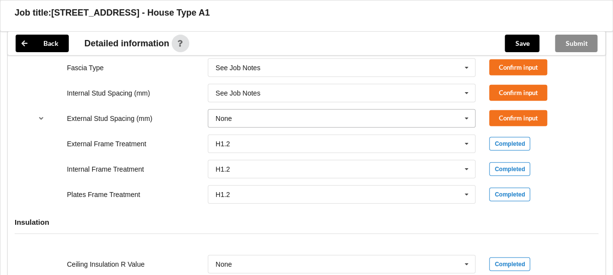
click at [351, 118] on input "text" at bounding box center [342, 119] width 267 height 18
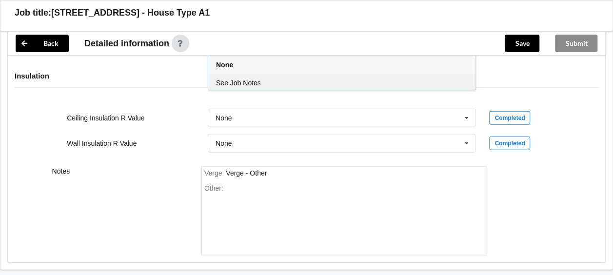
click at [307, 77] on div "See Job Notes" at bounding box center [341, 83] width 267 height 18
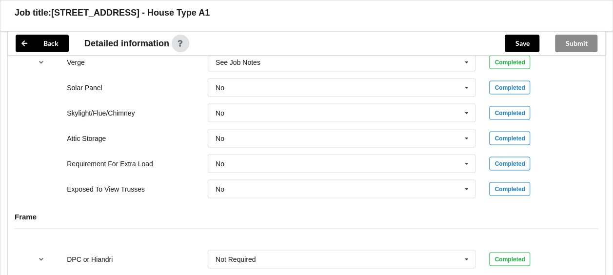
scroll to position [1001, 0]
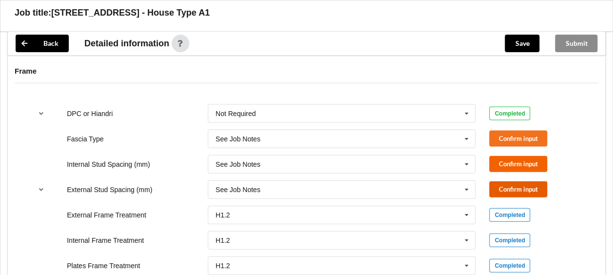
drag, startPoint x: 517, startPoint y: 189, endPoint x: 513, endPoint y: 166, distance: 23.7
click at [517, 189] on button "Confirm input" at bounding box center [518, 189] width 58 height 16
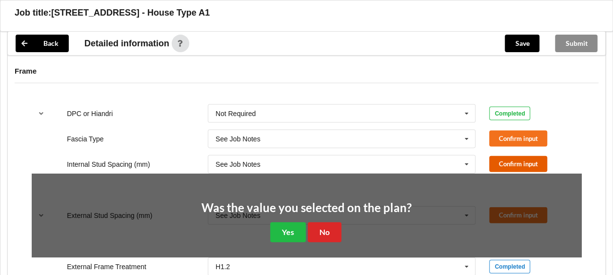
click at [512, 163] on button "Confirm input" at bounding box center [518, 164] width 58 height 16
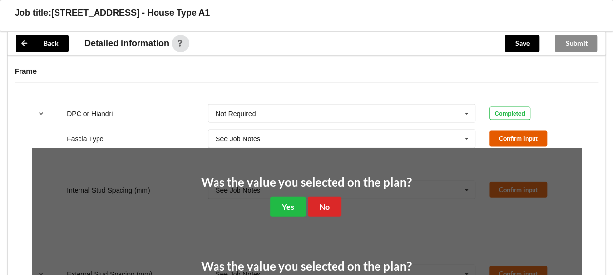
click at [513, 141] on button "Confirm input" at bounding box center [518, 139] width 58 height 16
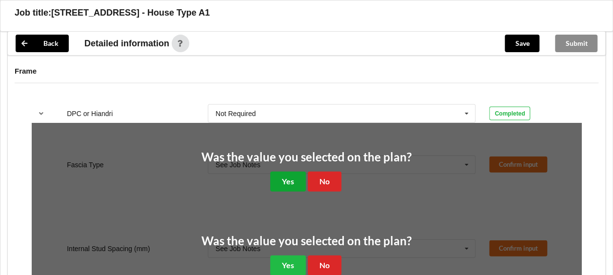
click at [289, 175] on button "Yes" at bounding box center [288, 182] width 36 height 20
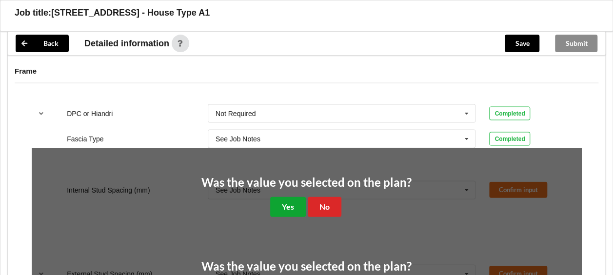
click at [285, 197] on button "Yes" at bounding box center [288, 207] width 36 height 20
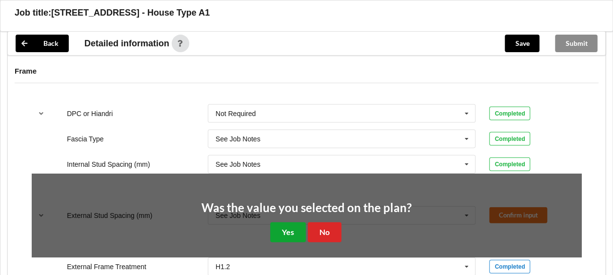
click at [295, 222] on button "Yes" at bounding box center [288, 232] width 36 height 20
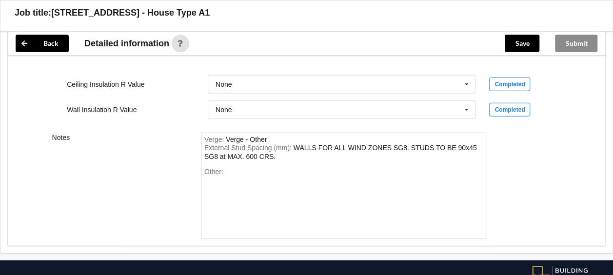
scroll to position [1283, 0]
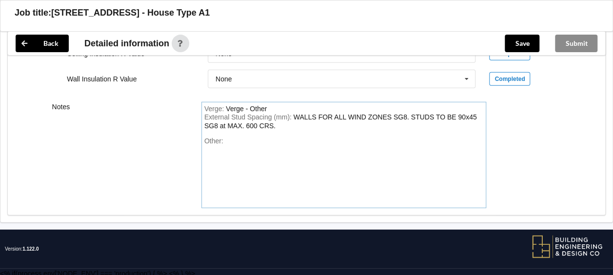
click at [254, 141] on div "Other:" at bounding box center [343, 171] width 279 height 68
paste div "Other"
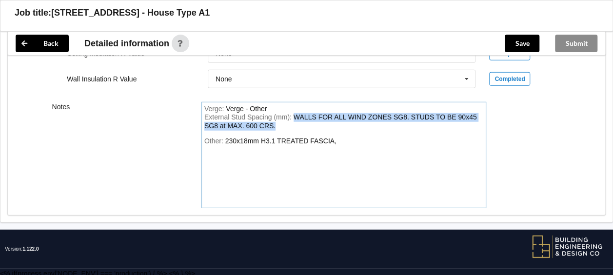
drag, startPoint x: 291, startPoint y: 124, endPoint x: 282, endPoint y: 116, distance: 12.8
click at [282, 116] on div "External Stud Spacing (mm) : WALLS FOR ALL WIND ZONES SG8. STUDS TO BE 90x45 SG…" at bounding box center [343, 121] width 279 height 17
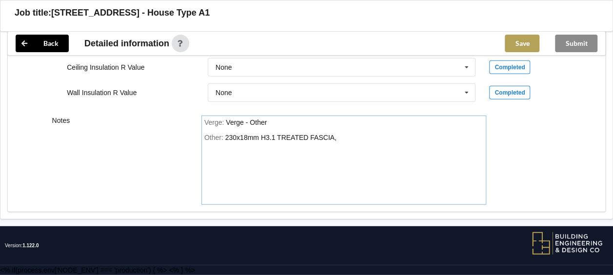
click at [515, 40] on button "Save" at bounding box center [521, 44] width 35 height 18
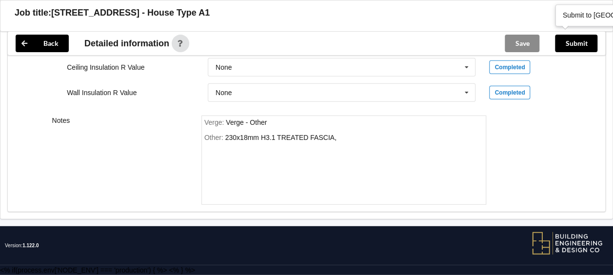
scroll to position [1221, 0]
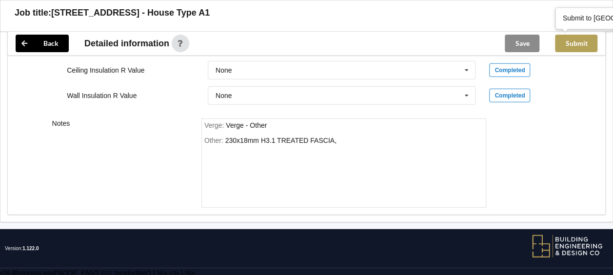
click at [577, 46] on button "Submit" at bounding box center [576, 44] width 42 height 18
